Goal: Task Accomplishment & Management: Manage account settings

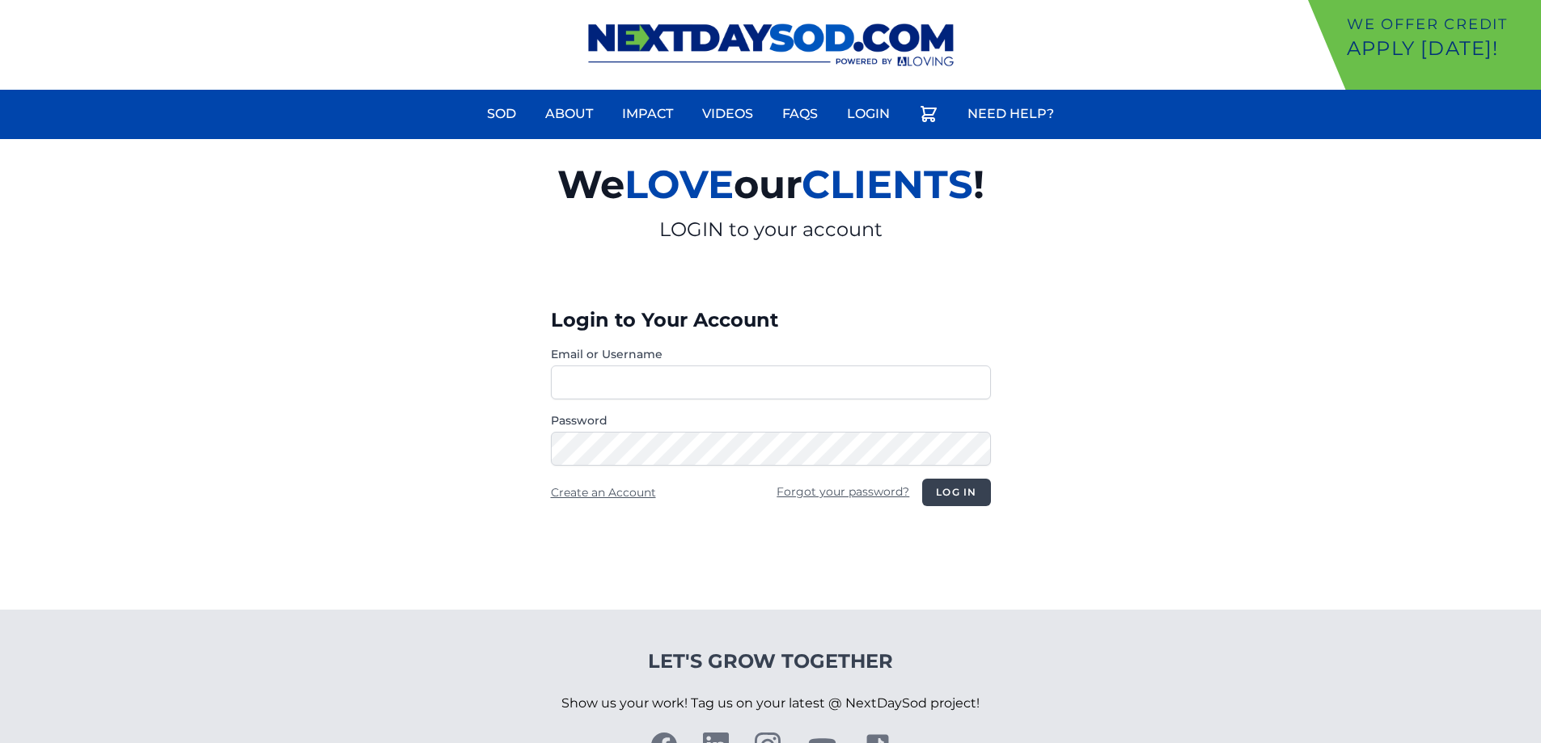
type input "**********"
click at [968, 491] on button "Log in" at bounding box center [956, 493] width 68 height 28
